Goal: Task Accomplishment & Management: Complete application form

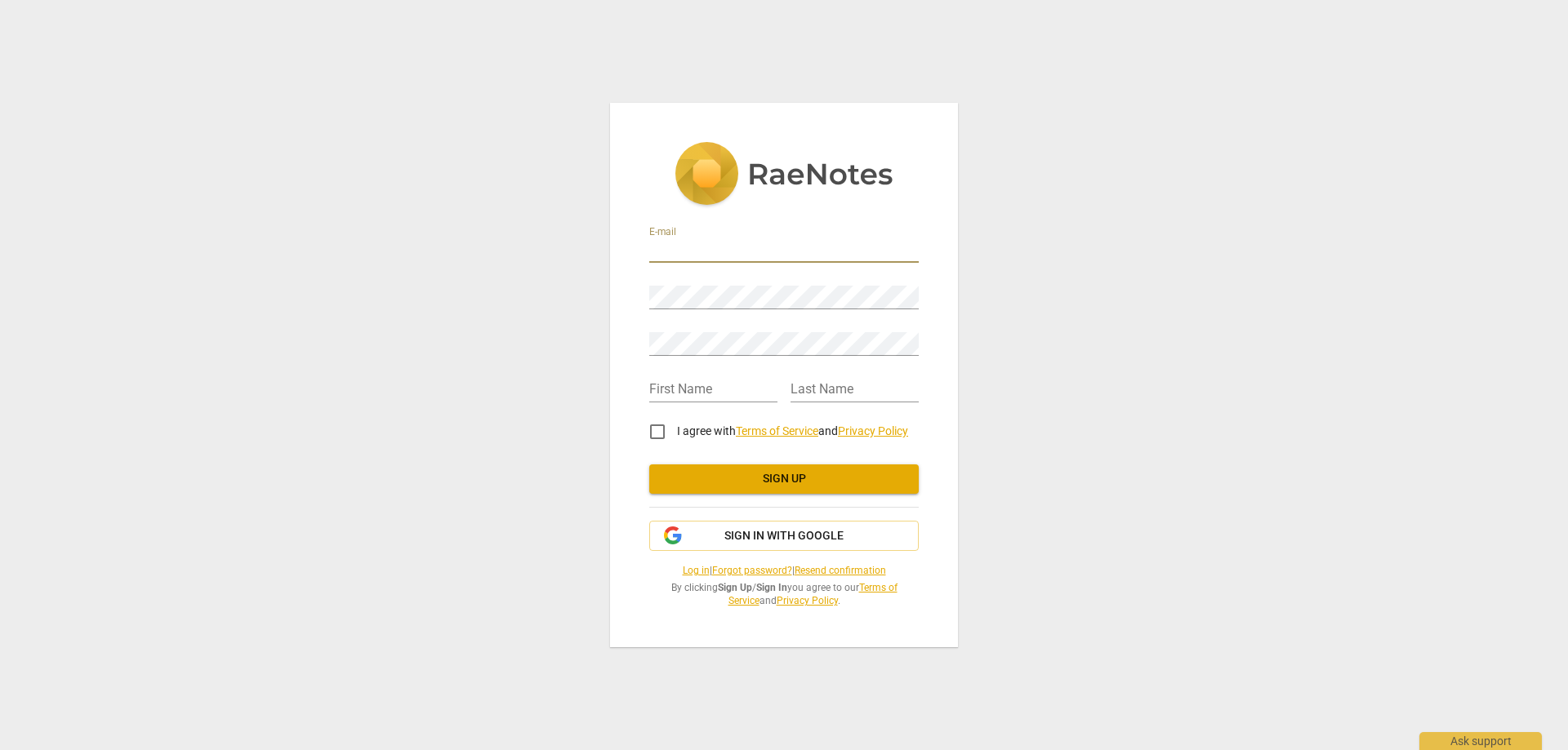
click at [708, 249] on input "email" at bounding box center [783, 251] width 270 height 24
type input "[EMAIL_ADDRESS][DOMAIN_NAME]"
click at [582, 282] on div "E-mail [EMAIL_ADDRESS][DOMAIN_NAME] Password Retype Password First Name Last Na…" at bounding box center [784, 375] width 1568 height 750
click at [758, 390] on input "text" at bounding box center [713, 391] width 129 height 24
type input "Gigi"
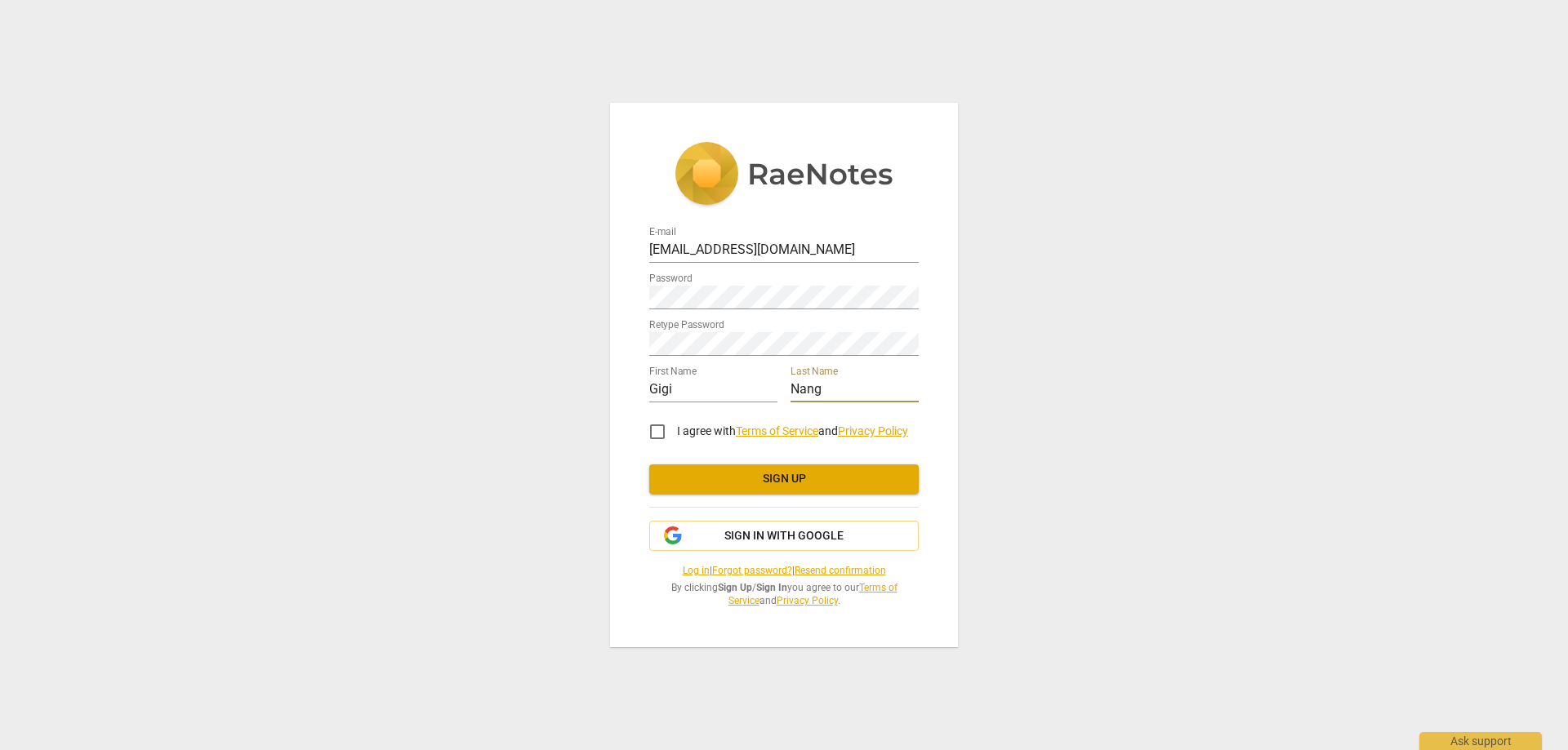
type input "Nang"
click at [664, 431] on input "I agree with Terms of Service and Privacy Policy" at bounding box center [657, 432] width 39 height 39
checkbox input "true"
click at [829, 485] on span "Sign up" at bounding box center [784, 479] width 244 height 16
